Goal: Information Seeking & Learning: Learn about a topic

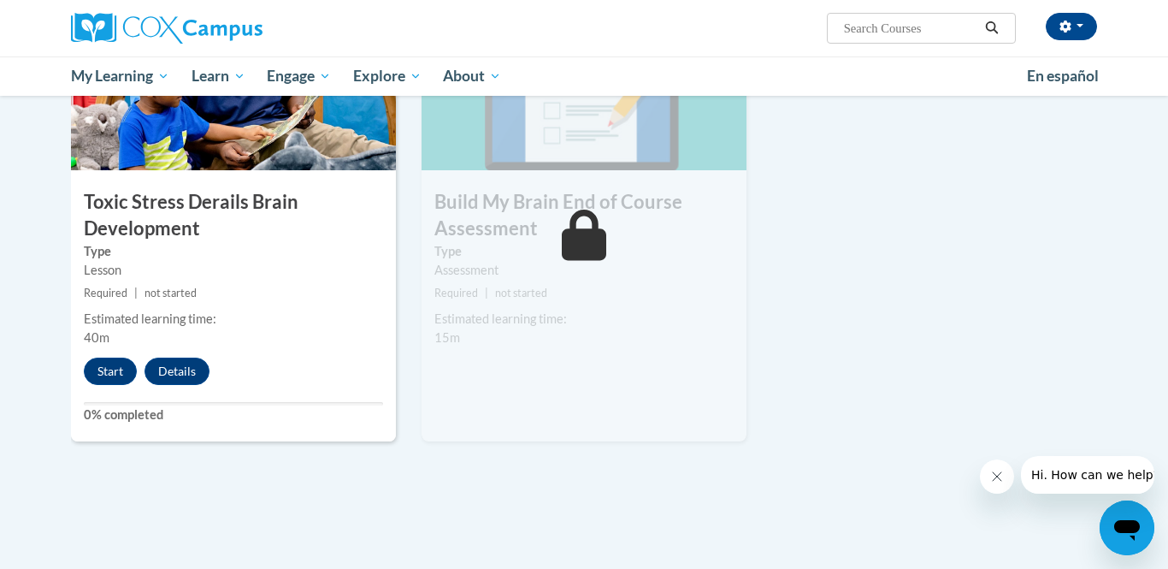
scroll to position [920, 0]
click at [115, 371] on button "Start" at bounding box center [110, 370] width 53 height 27
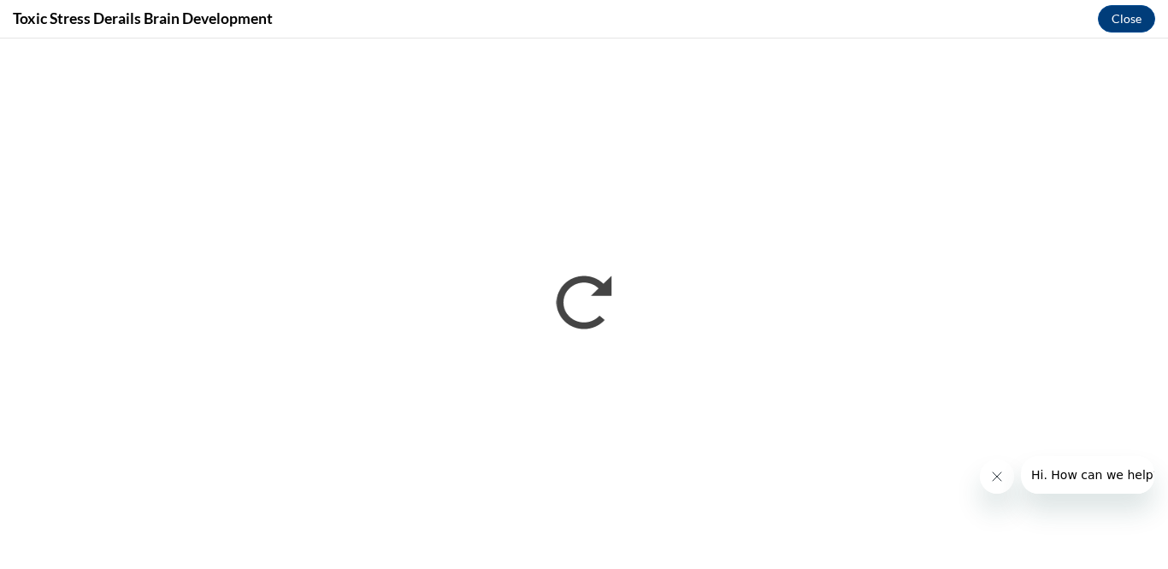
scroll to position [0, 0]
